Goal: Task Accomplishment & Management: Manage account settings

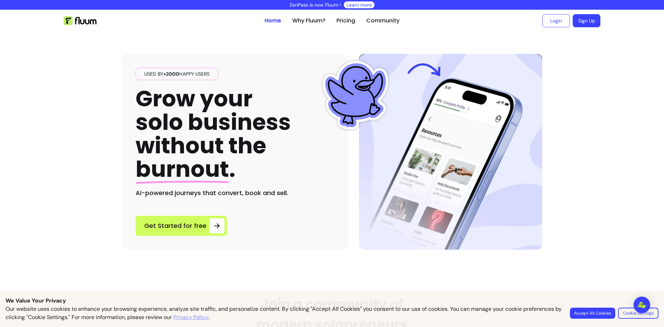
click at [585, 16] on link "Sign Up" at bounding box center [586, 20] width 28 height 13
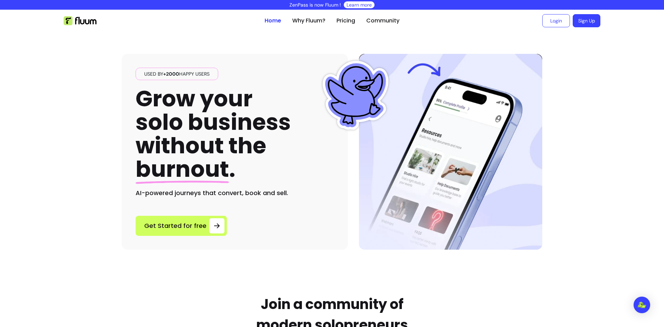
click at [646, 302] on div "Open Intercom Messenger" at bounding box center [641, 305] width 17 height 17
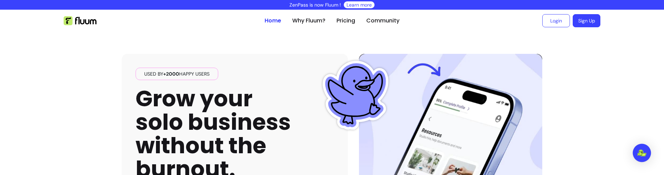
click at [644, 153] on img "Open Intercom Messenger" at bounding box center [641, 153] width 9 height 7
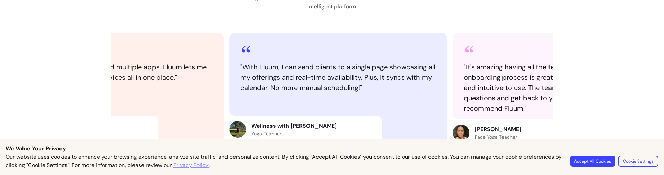
click at [603, 162] on button "Accept All Cookies" at bounding box center [592, 161] width 45 height 11
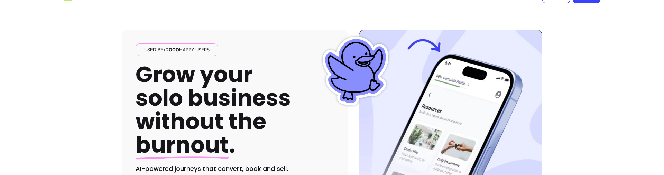
scroll to position [0, 0]
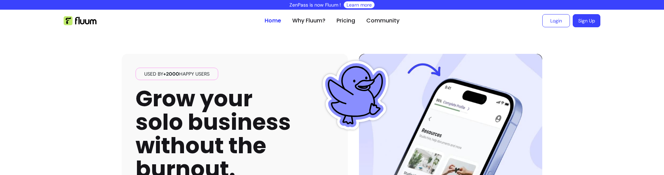
click at [584, 14] on ul "Login Sign Up" at bounding box center [502, 21] width 195 height 22
click at [585, 20] on link "Sign Up" at bounding box center [586, 21] width 27 height 13
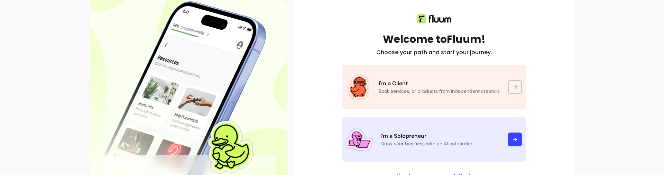
scroll to position [158, 0]
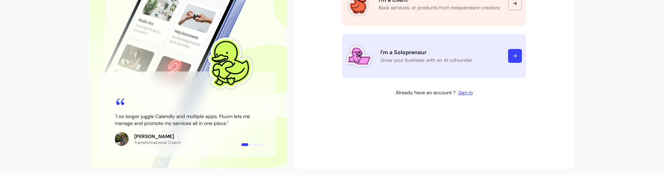
click at [513, 57] on icon at bounding box center [515, 56] width 6 height 6
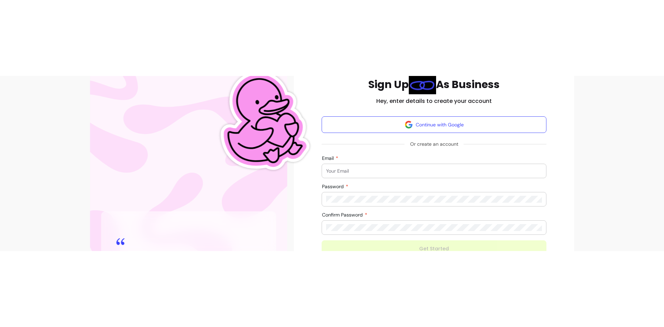
scroll to position [8, 0]
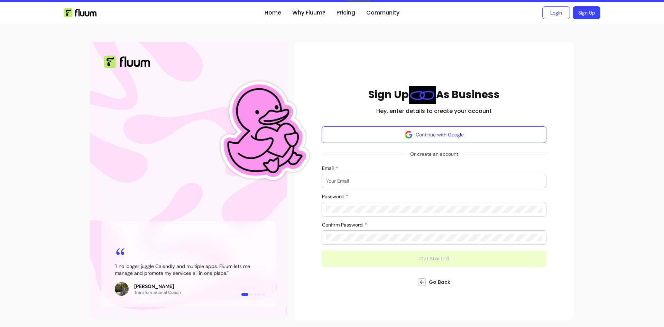
click at [386, 175] on input "Email" at bounding box center [434, 181] width 216 height 7
click at [359, 175] on input "Email" at bounding box center [434, 181] width 216 height 7
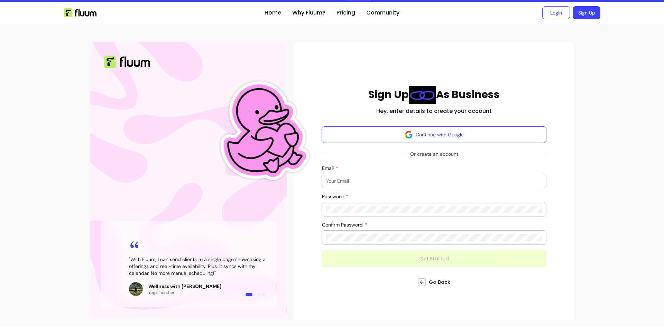
click at [386, 175] on div at bounding box center [434, 181] width 216 height 14
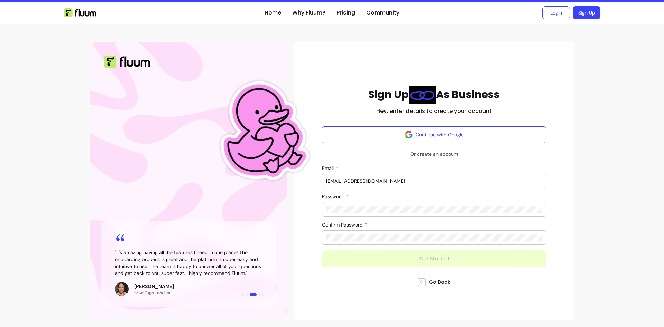
type input "samyakrockx@gmail.com"
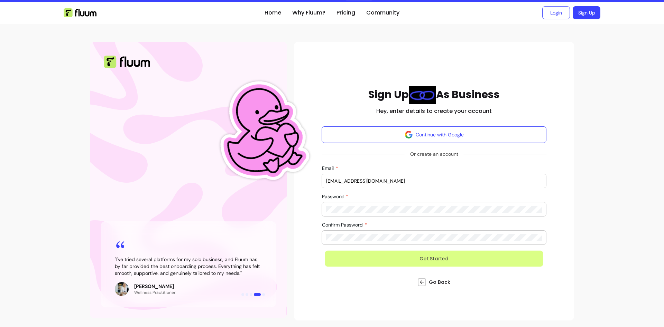
click at [448, 175] on button "Get Started" at bounding box center [434, 259] width 218 height 16
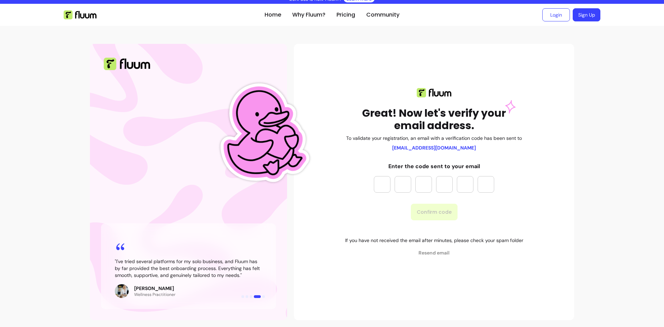
scroll to position [6, 0]
click at [386, 175] on input "Please enter OTP character 1" at bounding box center [382, 184] width 17 height 17
paste input "*"
type input "*"
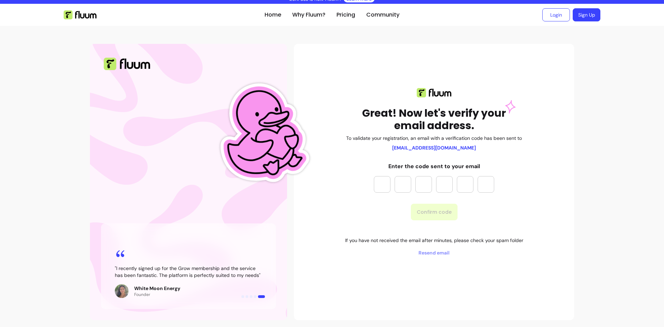
type input "*"
click at [433, 175] on button "Confirm code" at bounding box center [434, 212] width 47 height 17
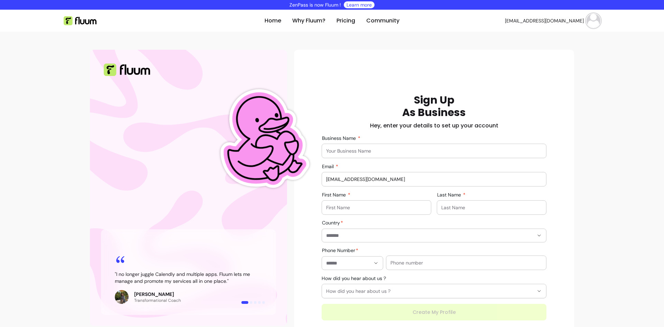
click at [405, 150] on input "Business Name" at bounding box center [434, 151] width 216 height 7
type input "TEST"
click at [369, 175] on div at bounding box center [376, 208] width 101 height 14
type input "S"
type input "TEST"
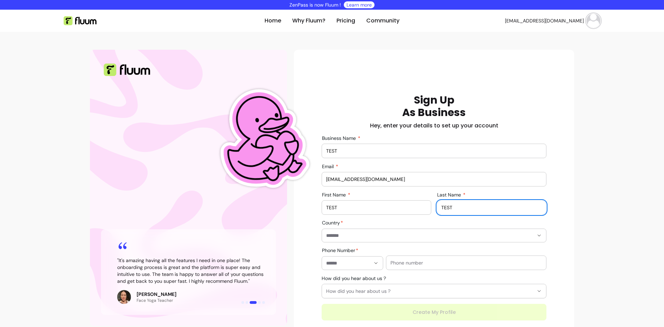
type input "TEST"
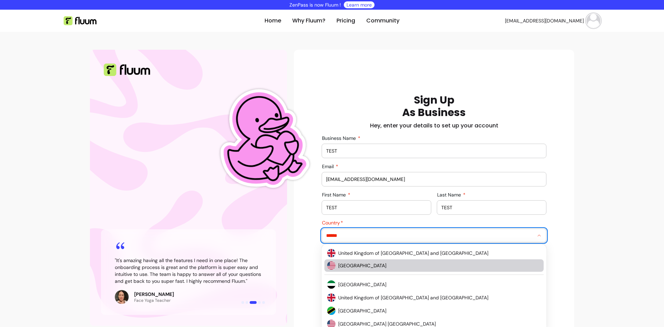
click at [383, 175] on span "United States of America" at bounding box center [436, 265] width 196 height 7
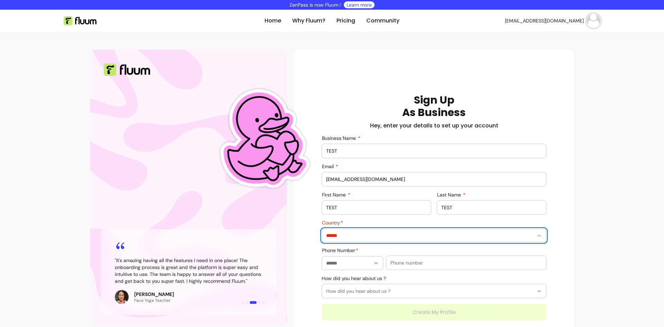
type input "**********"
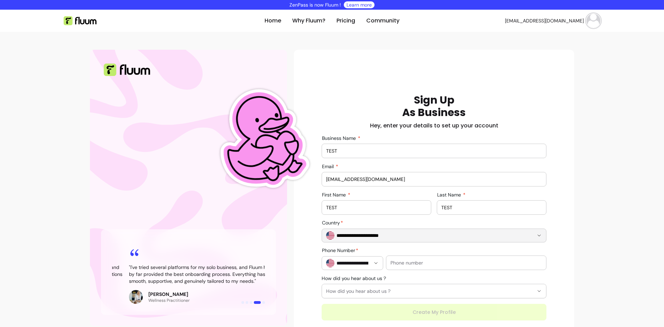
type input "**********"
click at [352, 175] on input "**********" at bounding box center [352, 263] width 36 height 7
click at [409, 175] on input "text" at bounding box center [465, 263] width 151 height 7
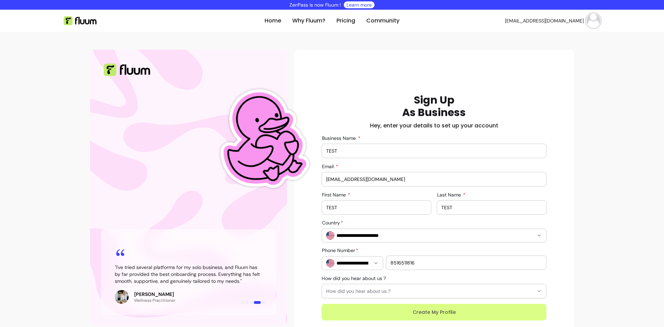
type input "8516511816"
click at [396, 175] on button "Create My Profile" at bounding box center [433, 312] width 225 height 17
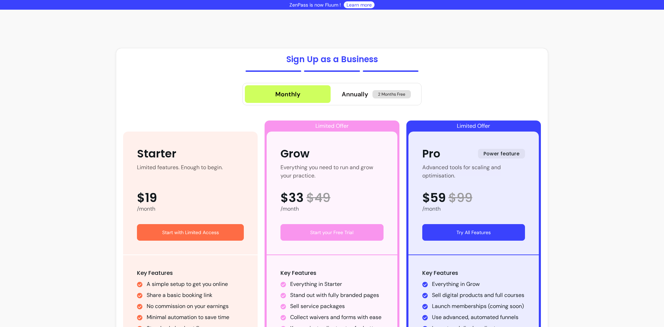
click at [471, 231] on link "Try All Features" at bounding box center [473, 232] width 103 height 17
click at [475, 237] on button "Start your 14 Days Free Trial" at bounding box center [473, 232] width 103 height 17
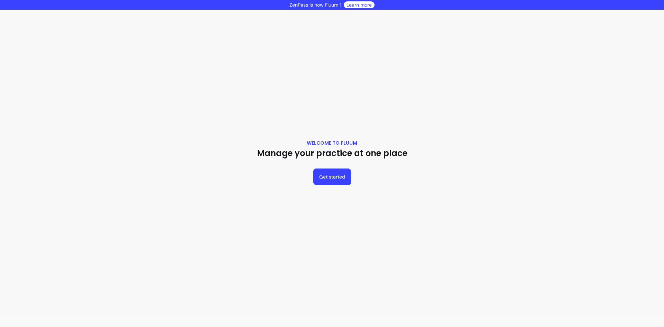
click at [331, 177] on button "Get started" at bounding box center [332, 177] width 38 height 17
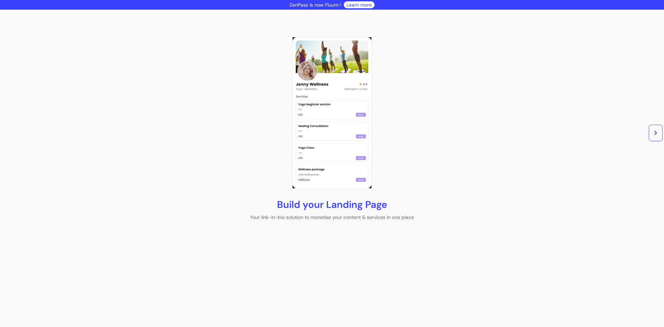
click at [645, 134] on div "Build your Landing Page Your link-in-bio solution to monetise your content & se…" at bounding box center [332, 125] width 664 height 231
click at [653, 135] on button "button" at bounding box center [655, 133] width 14 height 17
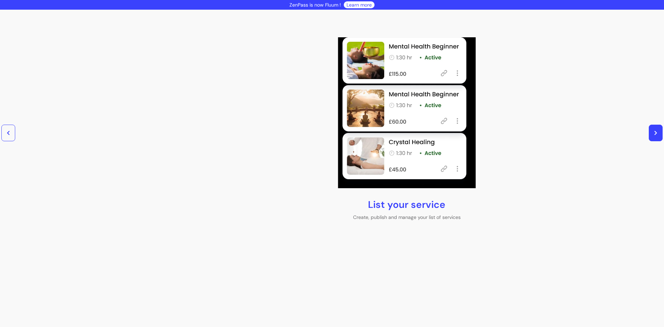
click at [653, 132] on icon "button" at bounding box center [655, 133] width 5 height 5
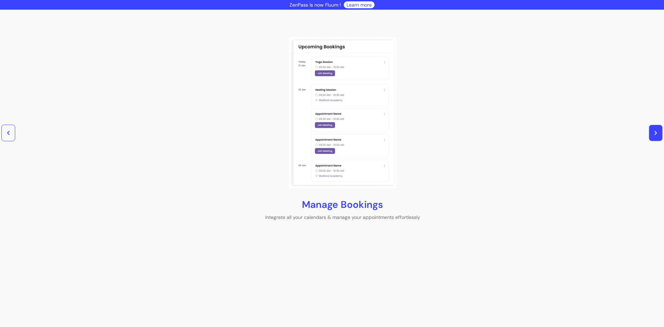
click at [653, 136] on button "button" at bounding box center [655, 133] width 13 height 16
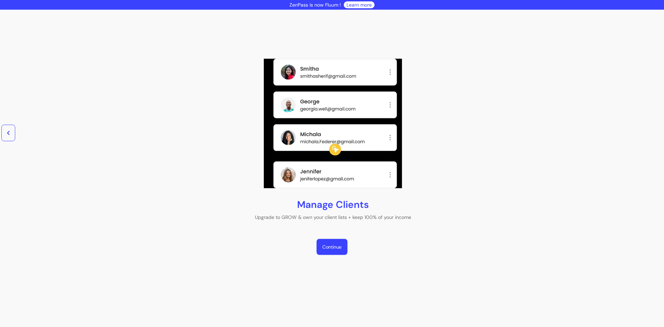
click at [338, 249] on link "Continue" at bounding box center [331, 247] width 31 height 16
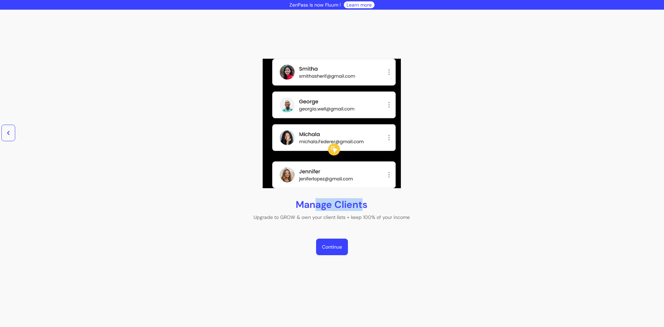
drag, startPoint x: 358, startPoint y: 202, endPoint x: 262, endPoint y: 206, distance: 96.2
click at [269, 205] on h3 "Manage Clients" at bounding box center [332, 205] width 592 height 12
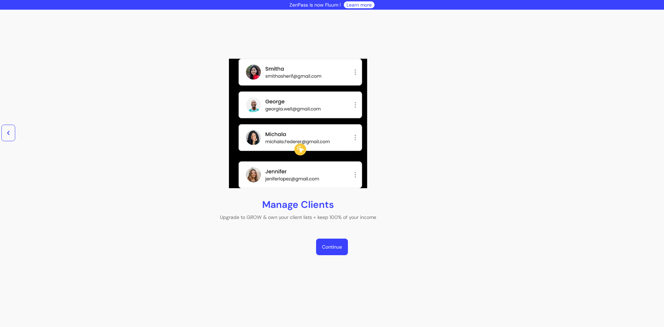
click at [262, 206] on h3 "Manage Clients" at bounding box center [298, 205] width 592 height 12
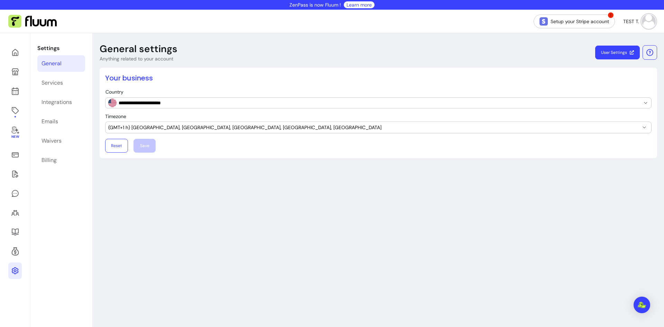
select select "**********"
click at [67, 84] on link "Services" at bounding box center [61, 83] width 48 height 17
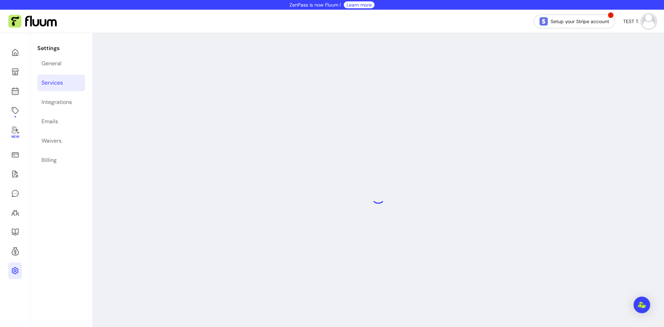
select select "***"
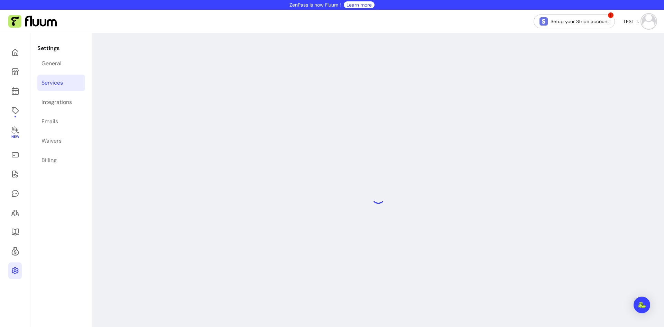
select select "***"
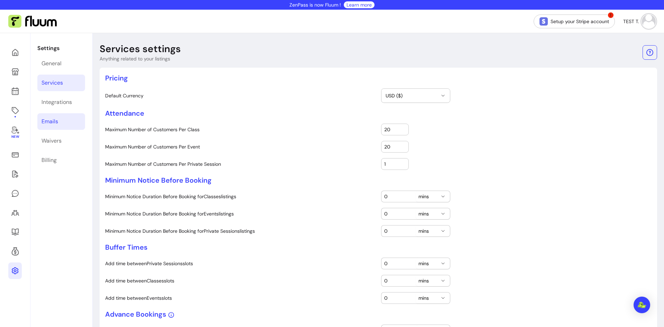
click at [57, 122] on div "Emails" at bounding box center [49, 122] width 17 height 8
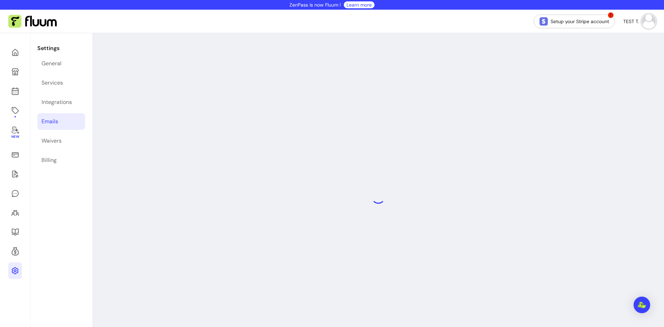
select select "**********"
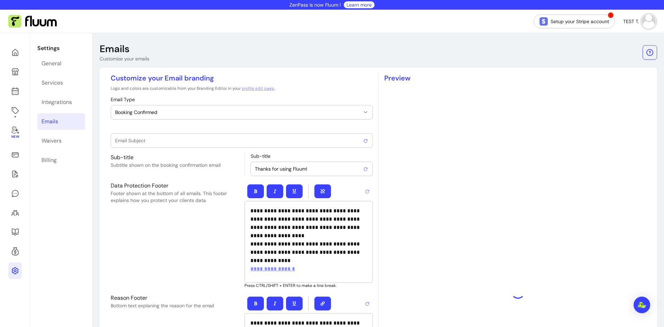
type input "Booking confirmed !"
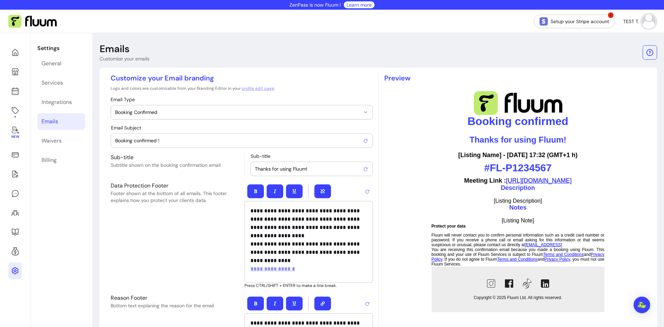
drag, startPoint x: 494, startPoint y: 200, endPoint x: 384, endPoint y: 114, distance: 139.4
click html "Booking confirmed Thanks for using Fluum! [Listing Name] - 23 / 08 / 2025 17:32…"
click at [18, 210] on icon at bounding box center [15, 213] width 8 height 8
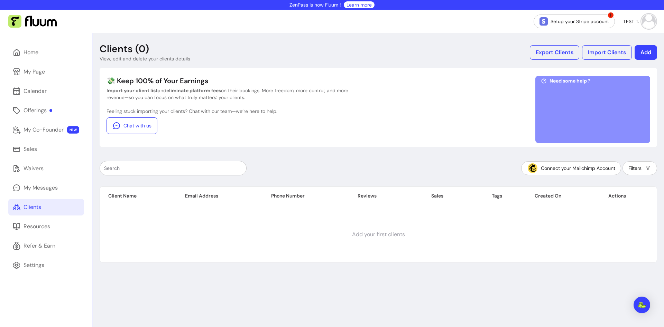
click at [642, 56] on button "Add" at bounding box center [645, 52] width 22 height 15
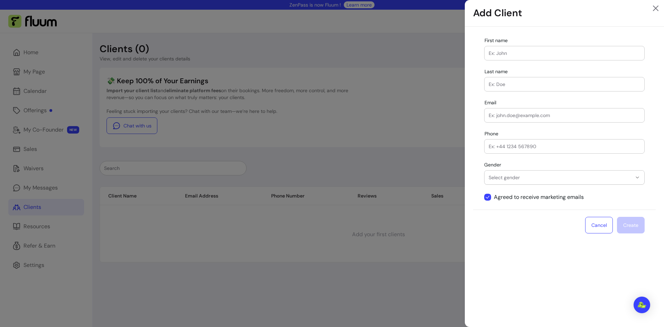
click at [525, 55] on input "First name" at bounding box center [563, 53] width 151 height 7
paste input ""><h1>hello"
type input ""><h1>hello"
click at [524, 83] on input "Last name" at bounding box center [563, 84] width 151 height 7
paste input ""><h1>hello"
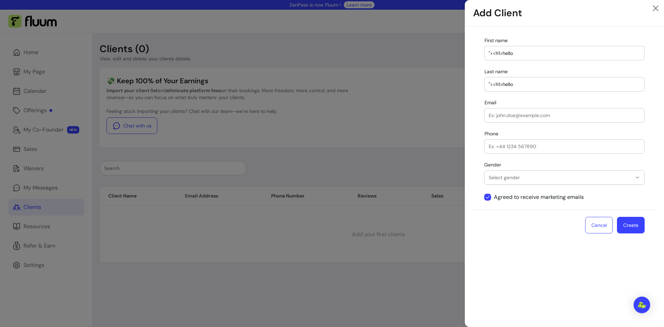
type input ""><h1>hello"
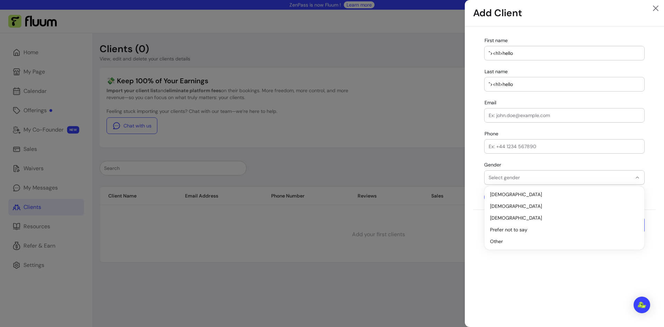
click at [533, 175] on span "Select gender" at bounding box center [559, 177] width 143 height 7
drag, startPoint x: 517, startPoint y: 202, endPoint x: 519, endPoint y: 193, distance: 9.1
click at [519, 193] on ul "Male Female Non-binary Prefer not to say Other" at bounding box center [564, 218] width 154 height 58
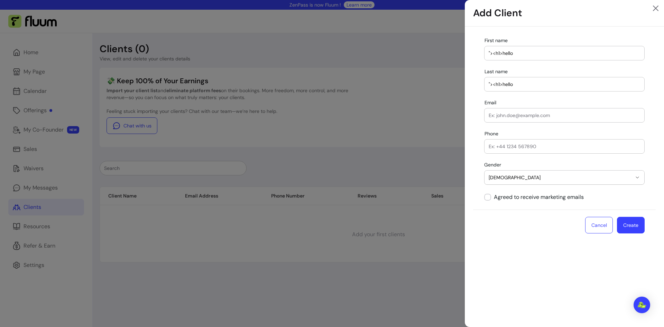
click at [621, 221] on button "Create" at bounding box center [631, 225] width 28 height 17
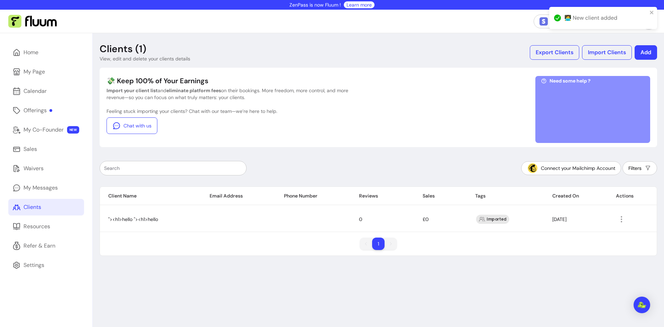
click at [621, 217] on icon "button" at bounding box center [621, 219] width 8 height 8
click at [585, 230] on li "Amend" at bounding box center [593, 235] width 64 height 11
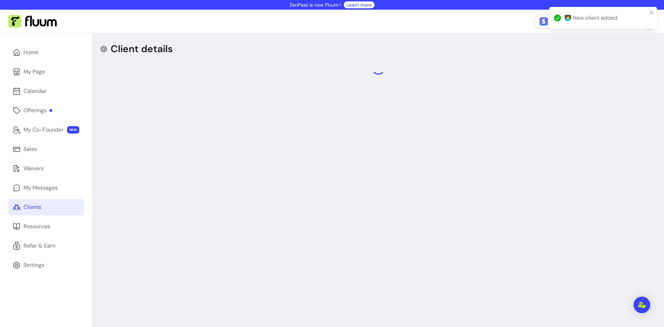
select select "****"
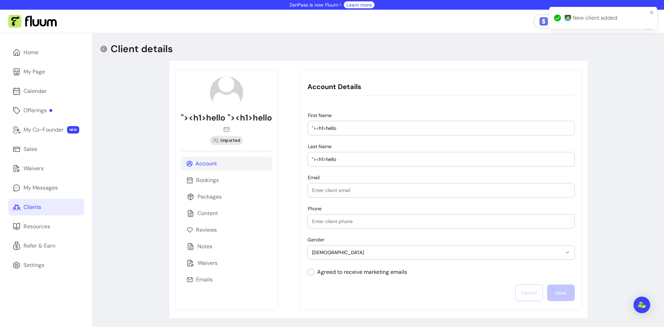
click at [145, 120] on div "**********" at bounding box center [378, 196] width 571 height 327
click at [304, 292] on div "**********" at bounding box center [441, 189] width 282 height 241
click at [116, 172] on div "**********" at bounding box center [378, 196] width 571 height 327
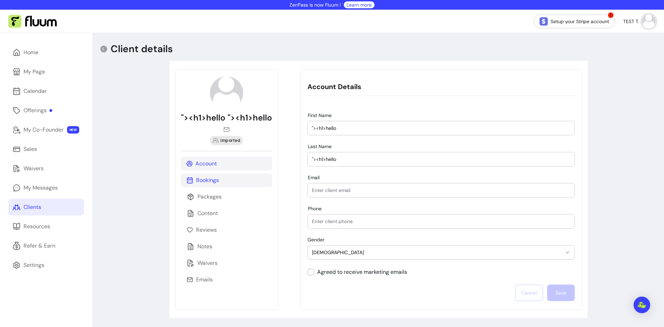
click at [224, 183] on div "Bookings" at bounding box center [226, 181] width 91 height 14
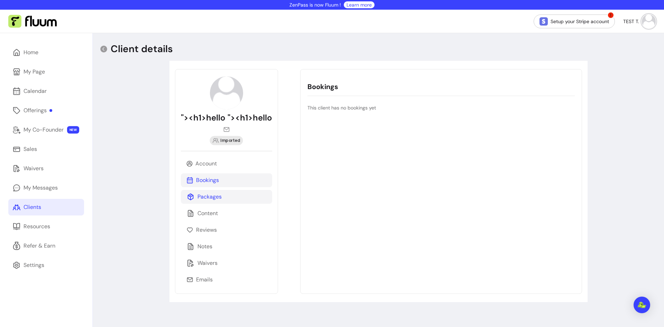
click at [226, 198] on div "Packages" at bounding box center [226, 197] width 91 height 14
click at [223, 216] on div "Content" at bounding box center [226, 214] width 91 height 14
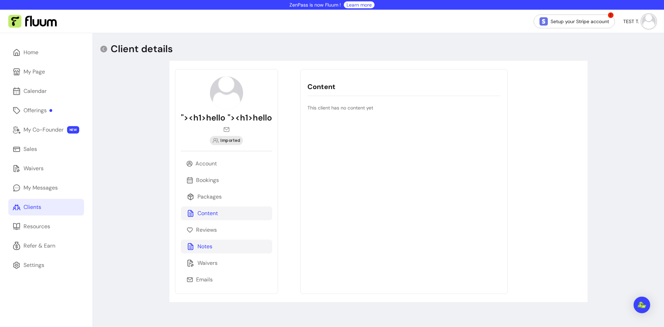
click at [218, 246] on div "Notes" at bounding box center [226, 247] width 91 height 14
click at [566, 87] on button "Add note" at bounding box center [559, 88] width 29 height 13
select select "*"
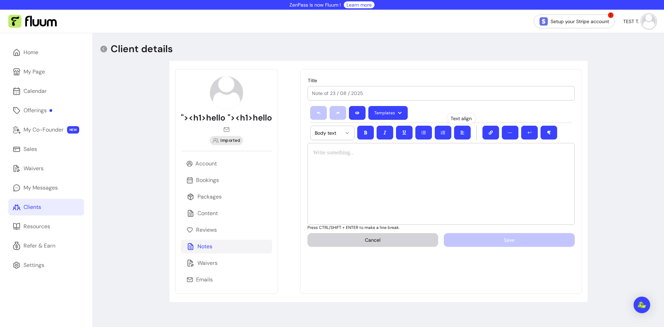
click at [418, 165] on div at bounding box center [440, 184] width 267 height 82
click at [391, 172] on div at bounding box center [440, 184] width 267 height 82
click at [356, 91] on input "Title" at bounding box center [441, 93] width 258 height 7
paste input ""><h1>hello"
type input ""><h1>hello"
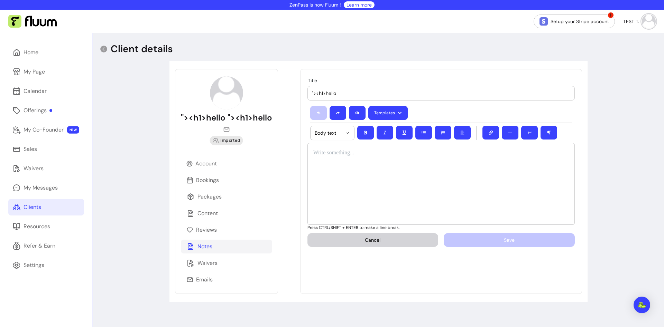
click at [348, 173] on div at bounding box center [440, 184] width 267 height 82
paste div
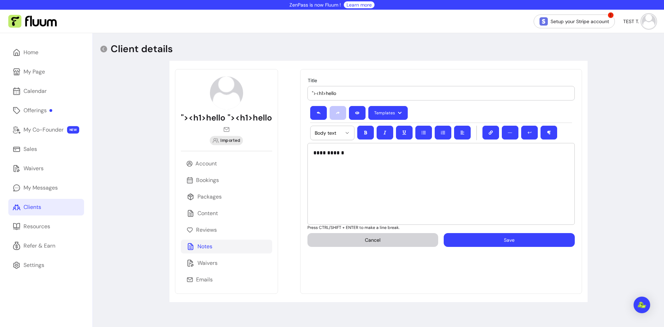
click at [324, 152] on p "**********" at bounding box center [441, 153] width 256 height 8
click at [462, 241] on button "Save" at bounding box center [509, 239] width 127 height 13
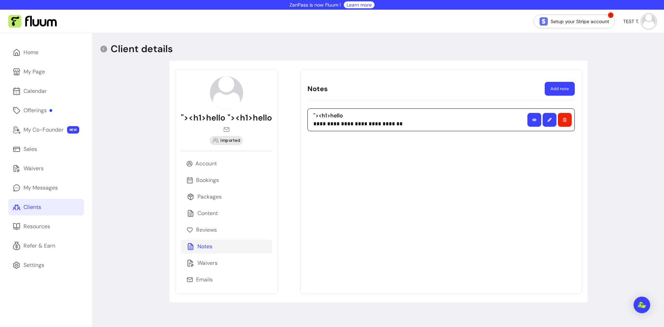
click at [383, 126] on p "**********" at bounding box center [357, 123] width 89 height 5
click at [551, 119] on button "button" at bounding box center [549, 120] width 14 height 14
select select "*"
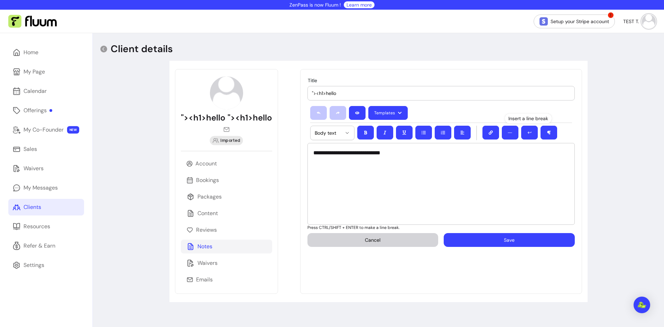
click at [506, 238] on button "Save" at bounding box center [508, 240] width 131 height 14
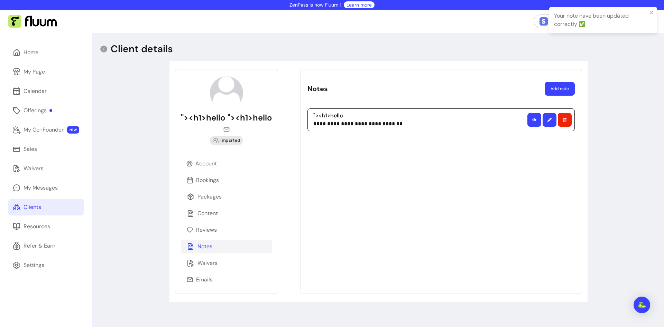
click at [308, 204] on div "**********" at bounding box center [440, 197] width 267 height 177
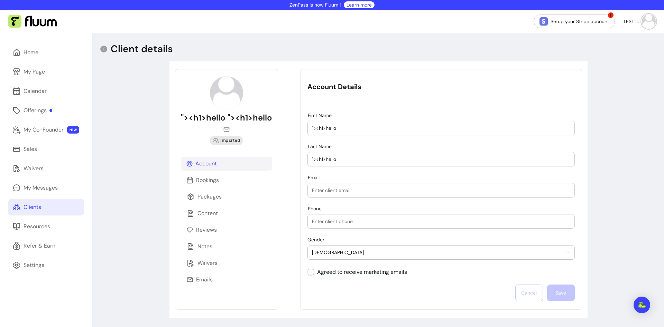
select select "****"
click at [284, 170] on div "**********" at bounding box center [378, 190] width 418 height 258
select select "****"
click at [223, 243] on div "Notes" at bounding box center [226, 247] width 91 height 14
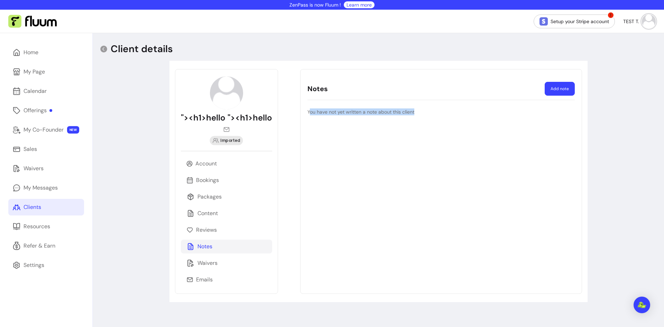
drag, startPoint x: 308, startPoint y: 111, endPoint x: 445, endPoint y: 111, distance: 137.2
click at [445, 111] on p "You have not yet written a note about this client" at bounding box center [440, 112] width 267 height 7
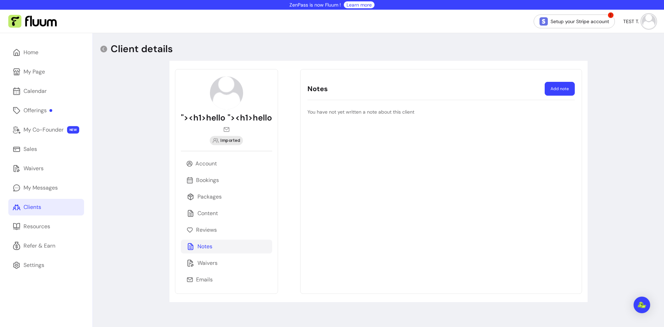
drag, startPoint x: 427, startPoint y: 163, endPoint x: 248, endPoint y: 239, distance: 194.9
click at [427, 163] on div "You have not yet written a note about this client" at bounding box center [440, 197] width 267 height 177
click at [231, 234] on div "Reviews" at bounding box center [226, 230] width 91 height 14
click at [233, 245] on div "Notes" at bounding box center [226, 247] width 91 height 14
click at [439, 119] on div "You have not yet written a note about this client" at bounding box center [440, 197] width 267 height 177
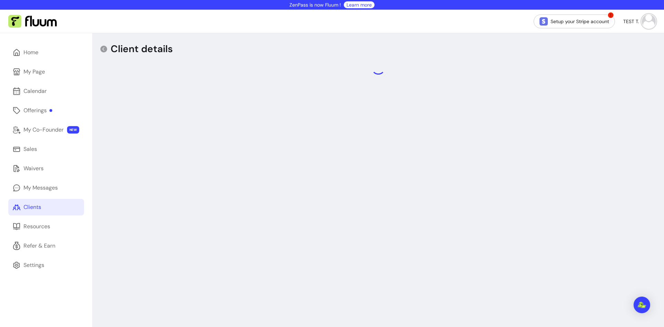
select select "****"
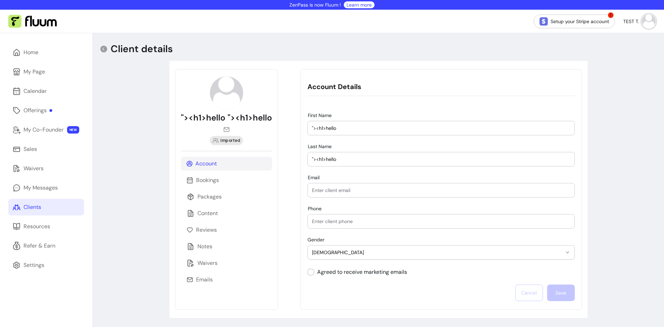
click at [144, 163] on div "**********" at bounding box center [378, 196] width 571 height 327
click at [138, 212] on div "**********" at bounding box center [378, 196] width 571 height 327
click at [219, 247] on div "Notes" at bounding box center [226, 247] width 91 height 14
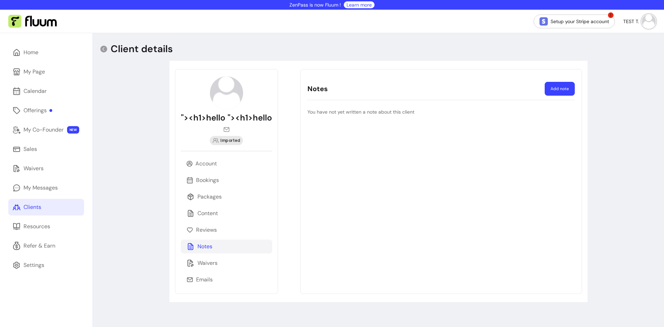
click at [553, 92] on button "Add note" at bounding box center [559, 89] width 30 height 14
select select "*"
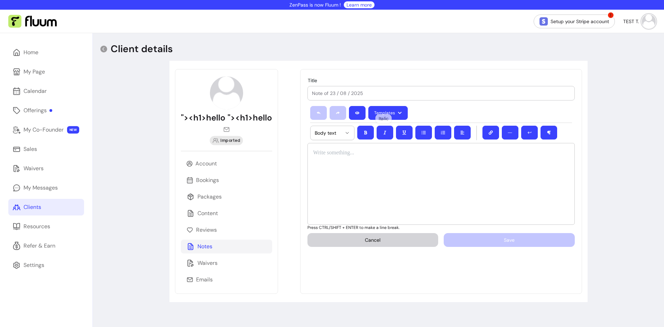
click at [359, 91] on input "Title" at bounding box center [441, 93] width 258 height 7
type input "test"
click at [374, 164] on div at bounding box center [440, 184] width 267 height 82
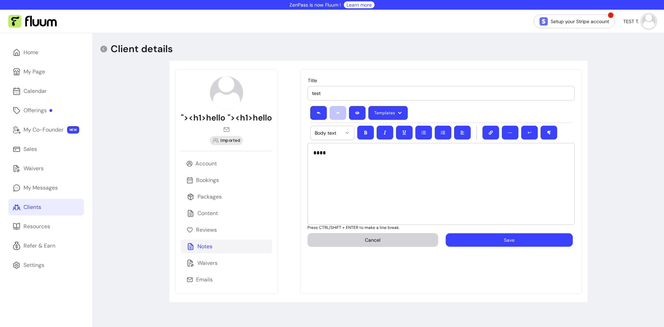
click at [475, 238] on button "Save" at bounding box center [509, 239] width 127 height 13
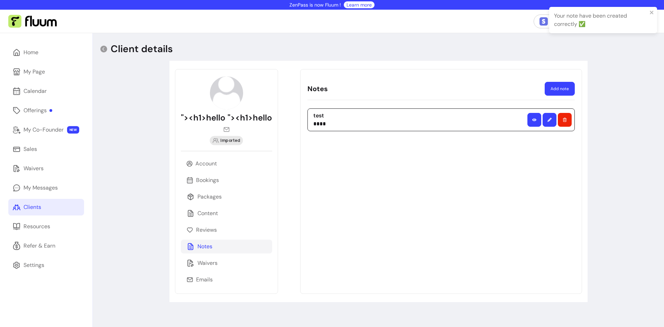
click at [427, 193] on div "test ****" at bounding box center [440, 197] width 267 height 177
click at [445, 227] on div "test ****" at bounding box center [440, 197] width 267 height 177
click at [548, 120] on icon "button" at bounding box center [549, 120] width 4 height 4
select select "*"
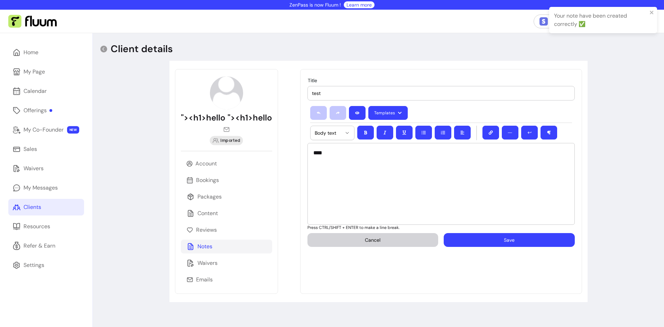
click at [475, 235] on button "Save" at bounding box center [508, 240] width 131 height 14
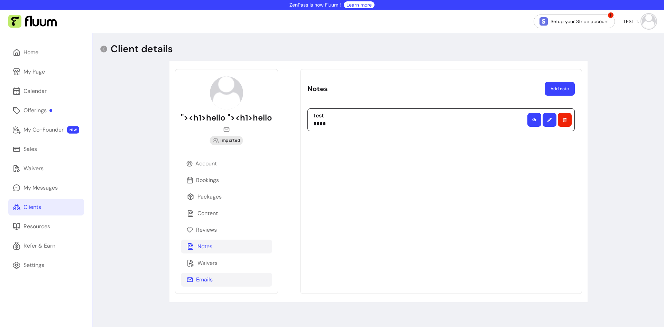
click at [222, 276] on div "Emails" at bounding box center [226, 280] width 91 height 14
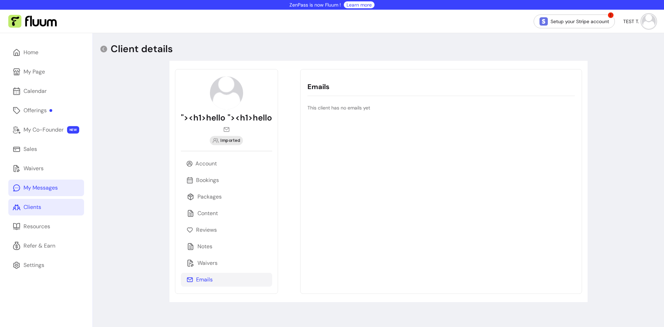
click at [42, 189] on div "My Messages" at bounding box center [41, 188] width 34 height 8
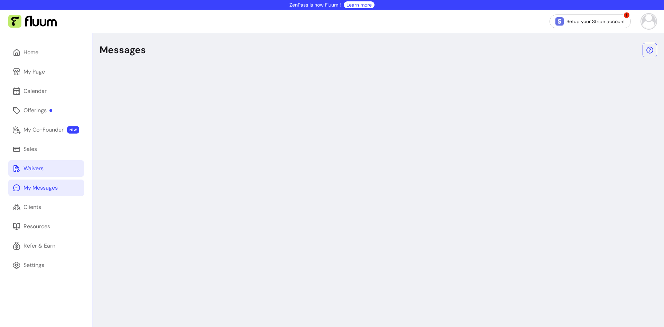
click at [54, 175] on link "Waivers" at bounding box center [46, 168] width 76 height 17
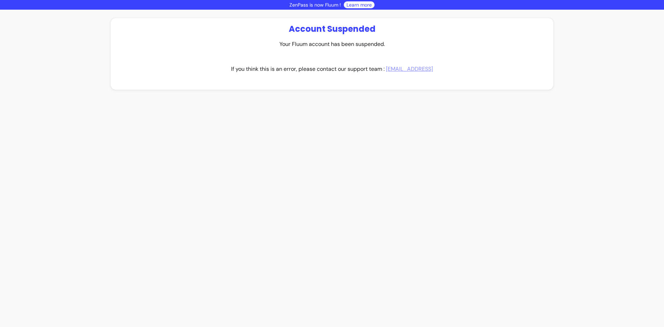
click at [60, 148] on div "Account Suspended Your Fluum account has been suspended. If you think this is a…" at bounding box center [332, 178] width 664 height 336
click at [380, 99] on div "Account Suspended Your Fluum account has been suspended. If you think this is a…" at bounding box center [332, 181] width 442 height 327
